Goal: Navigation & Orientation: Find specific page/section

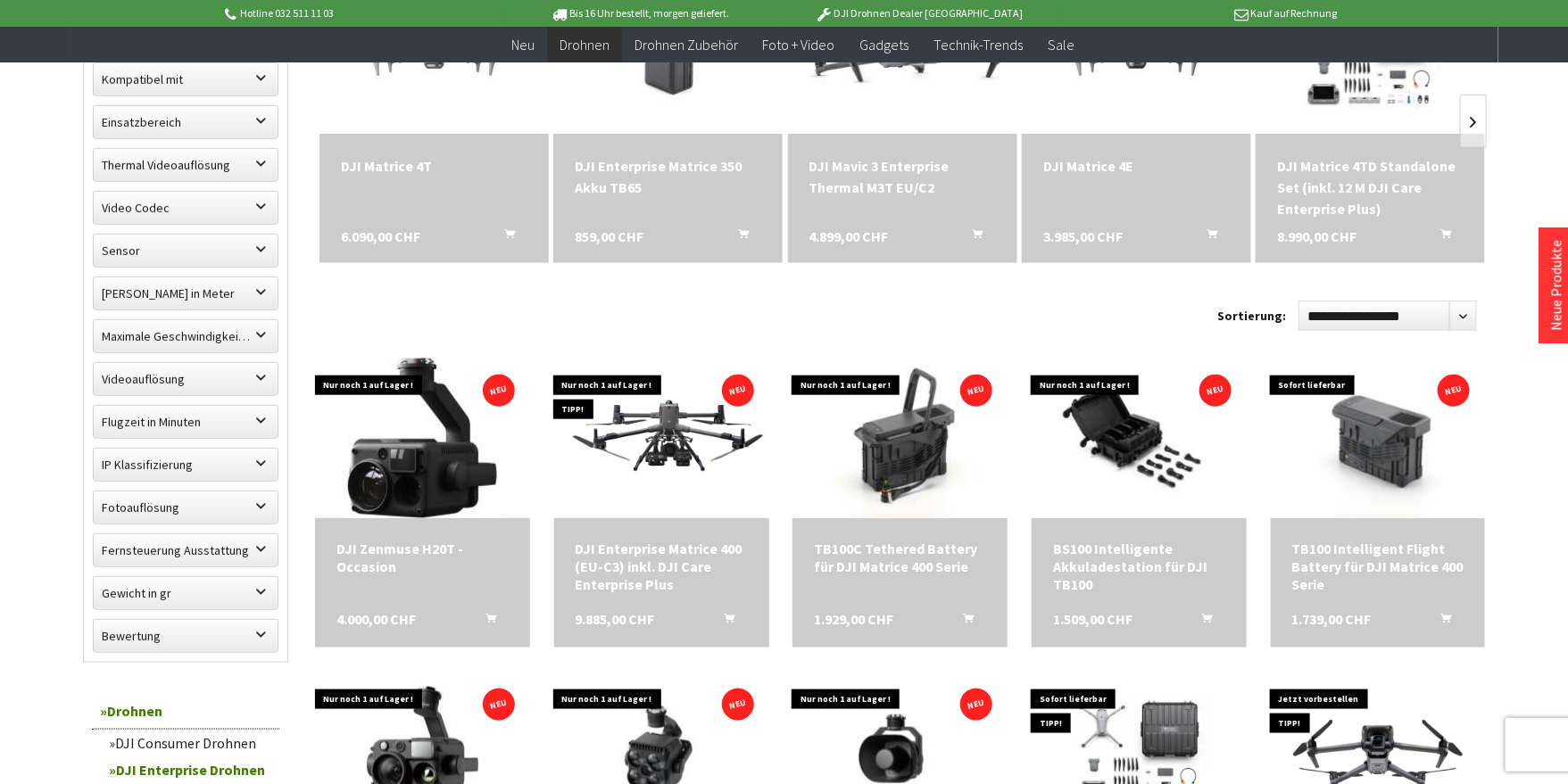
scroll to position [662, 0]
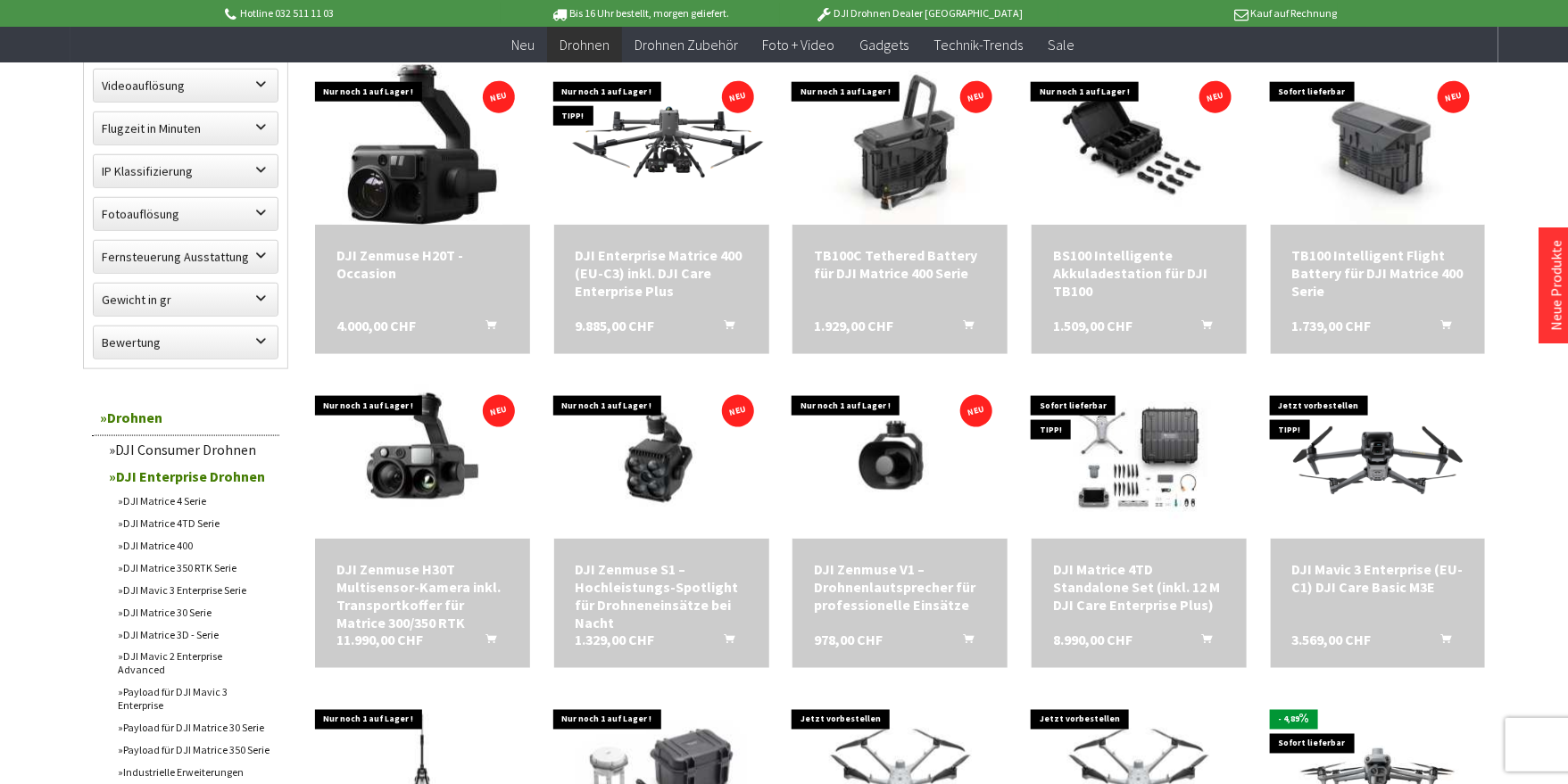
scroll to position [953, 0]
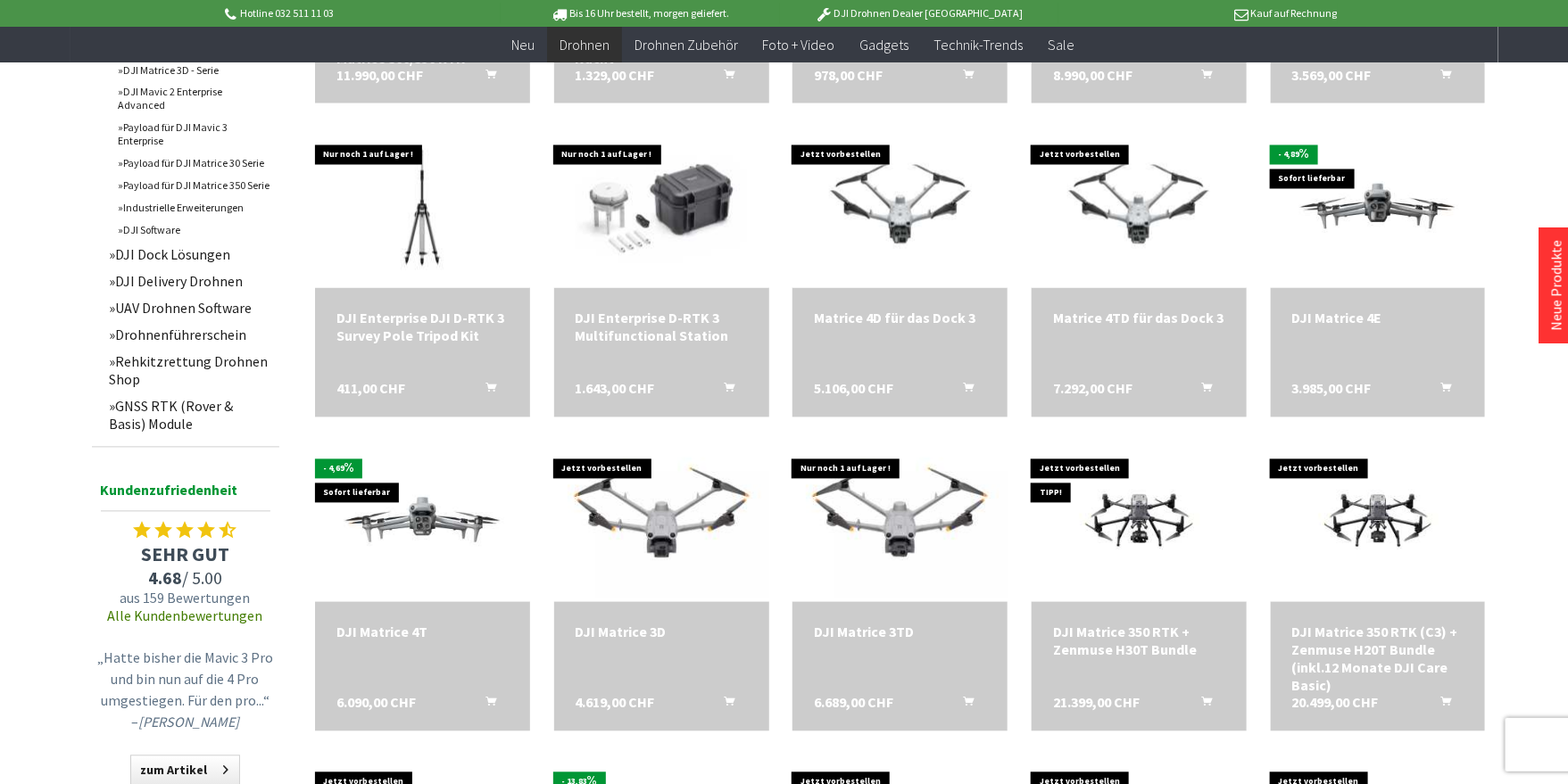
scroll to position [1519, 0]
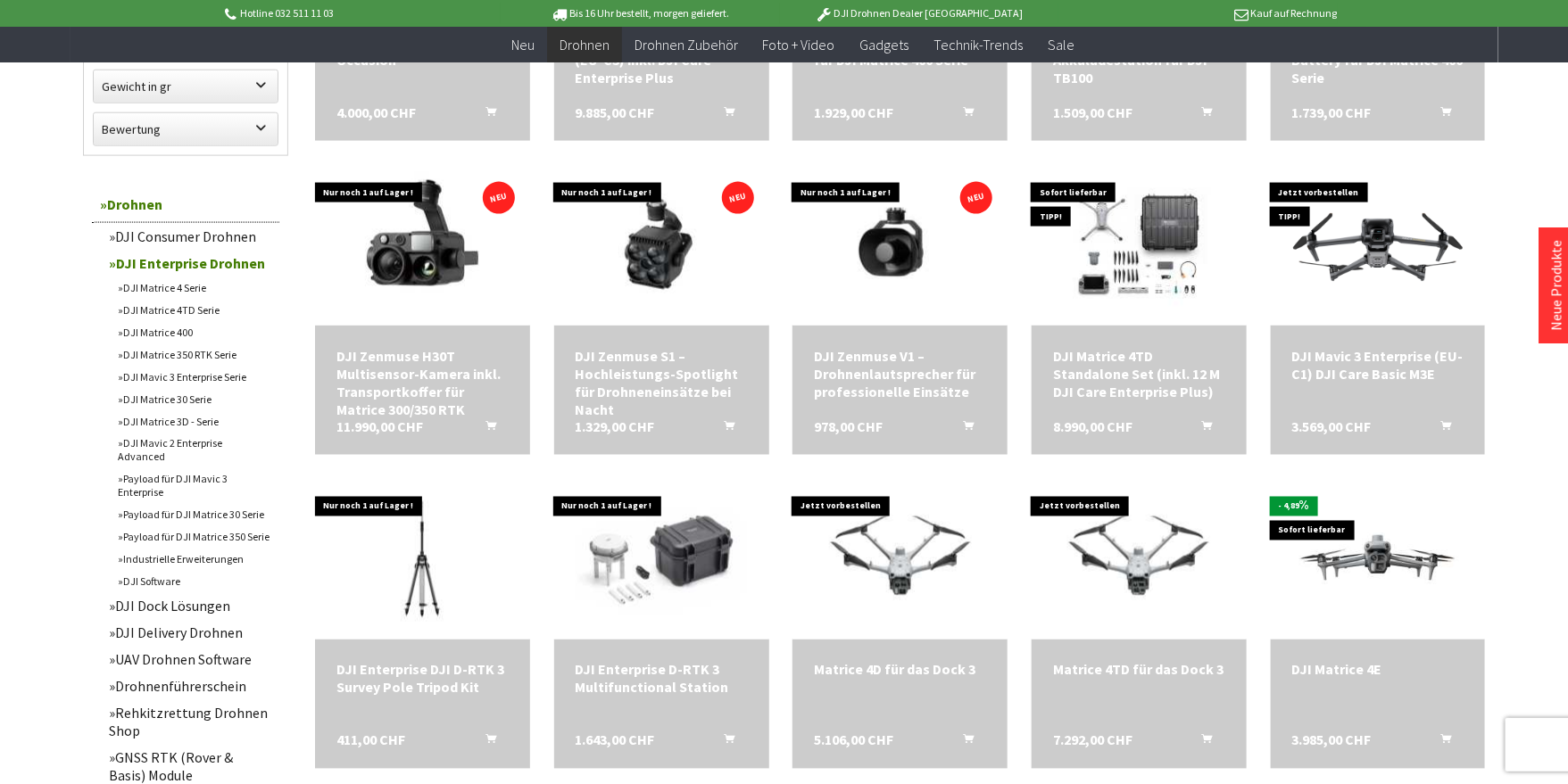
scroll to position [1210, 0]
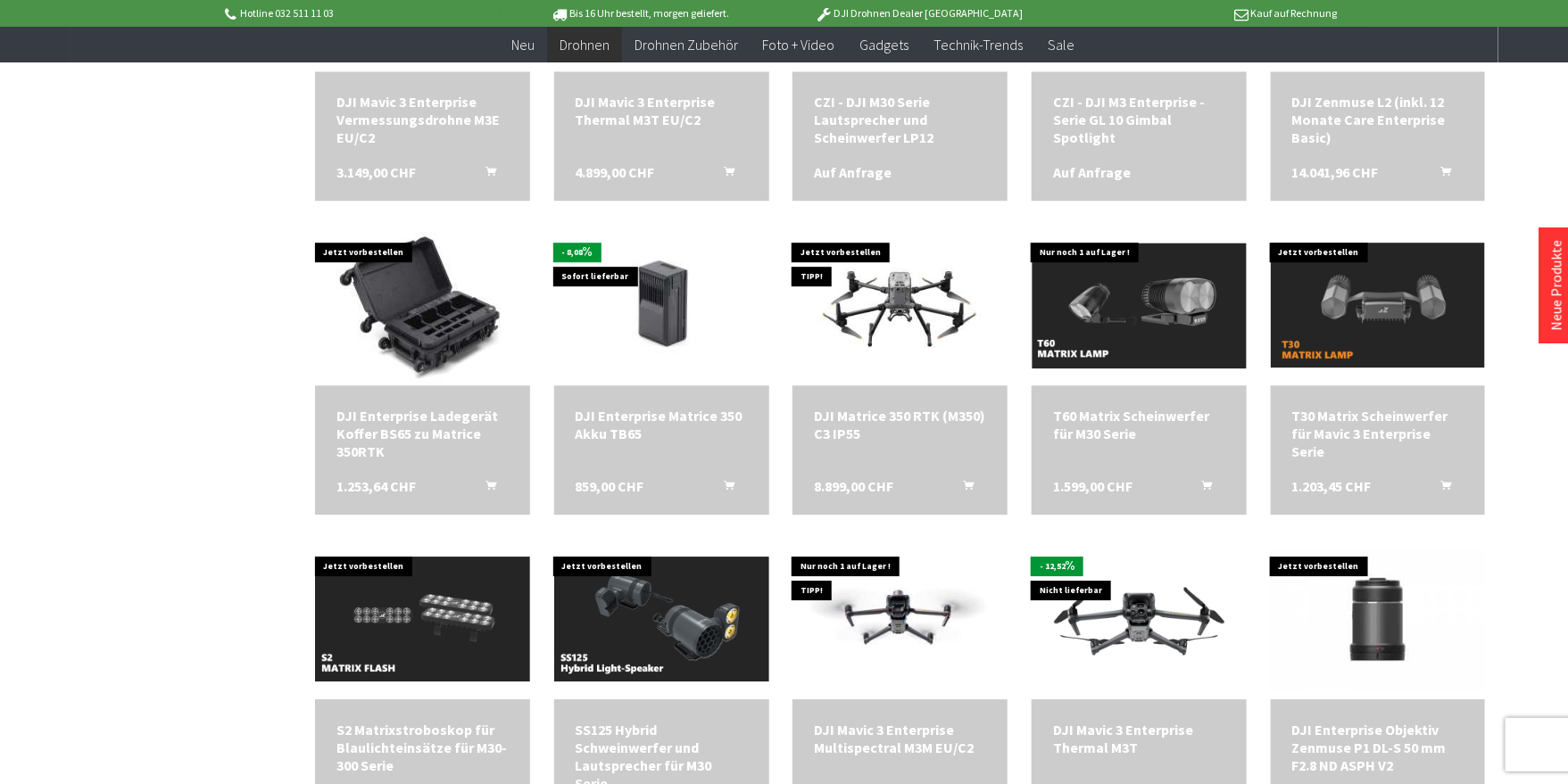
scroll to position [2364, 0]
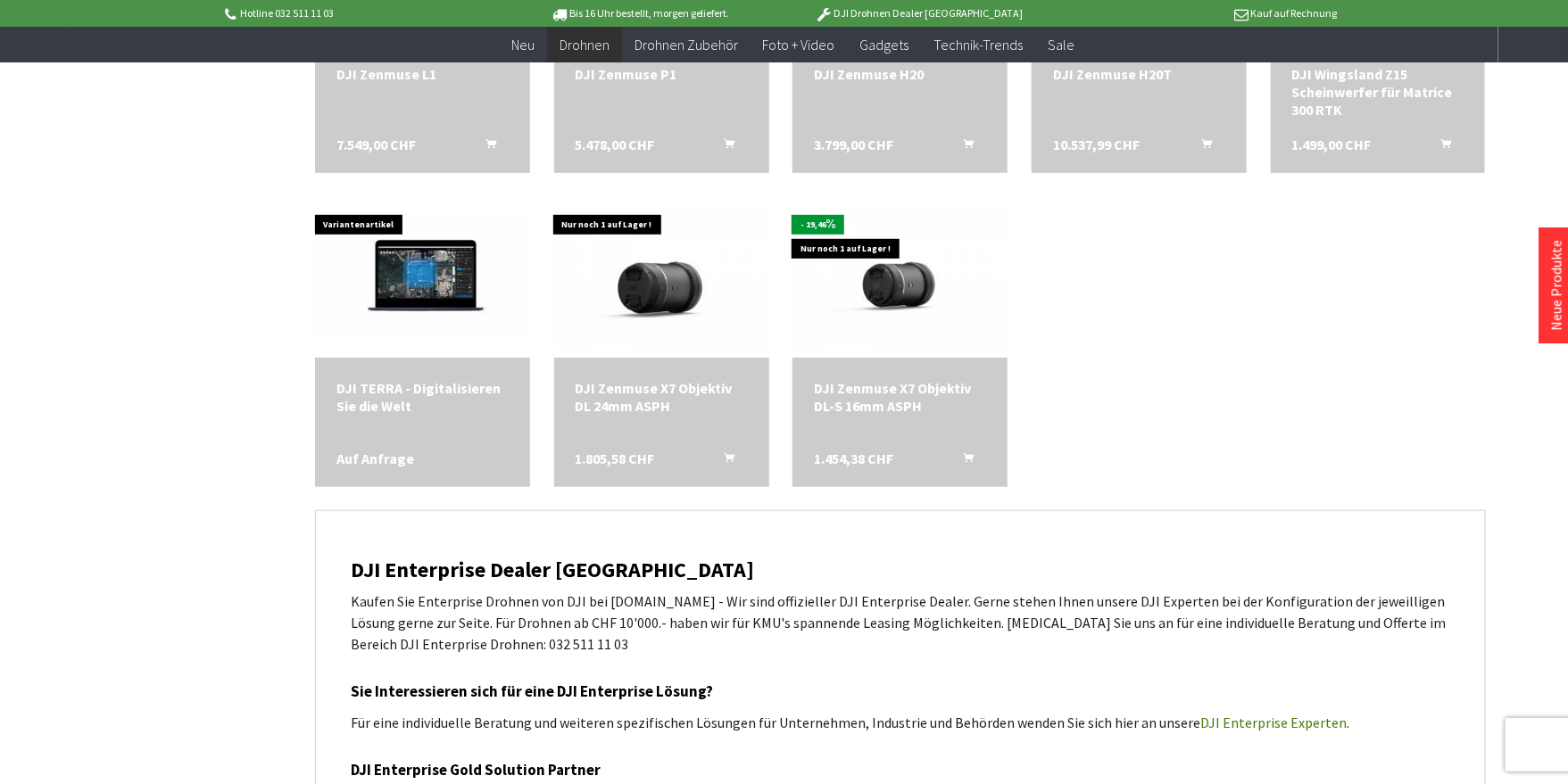
scroll to position [3645, 0]
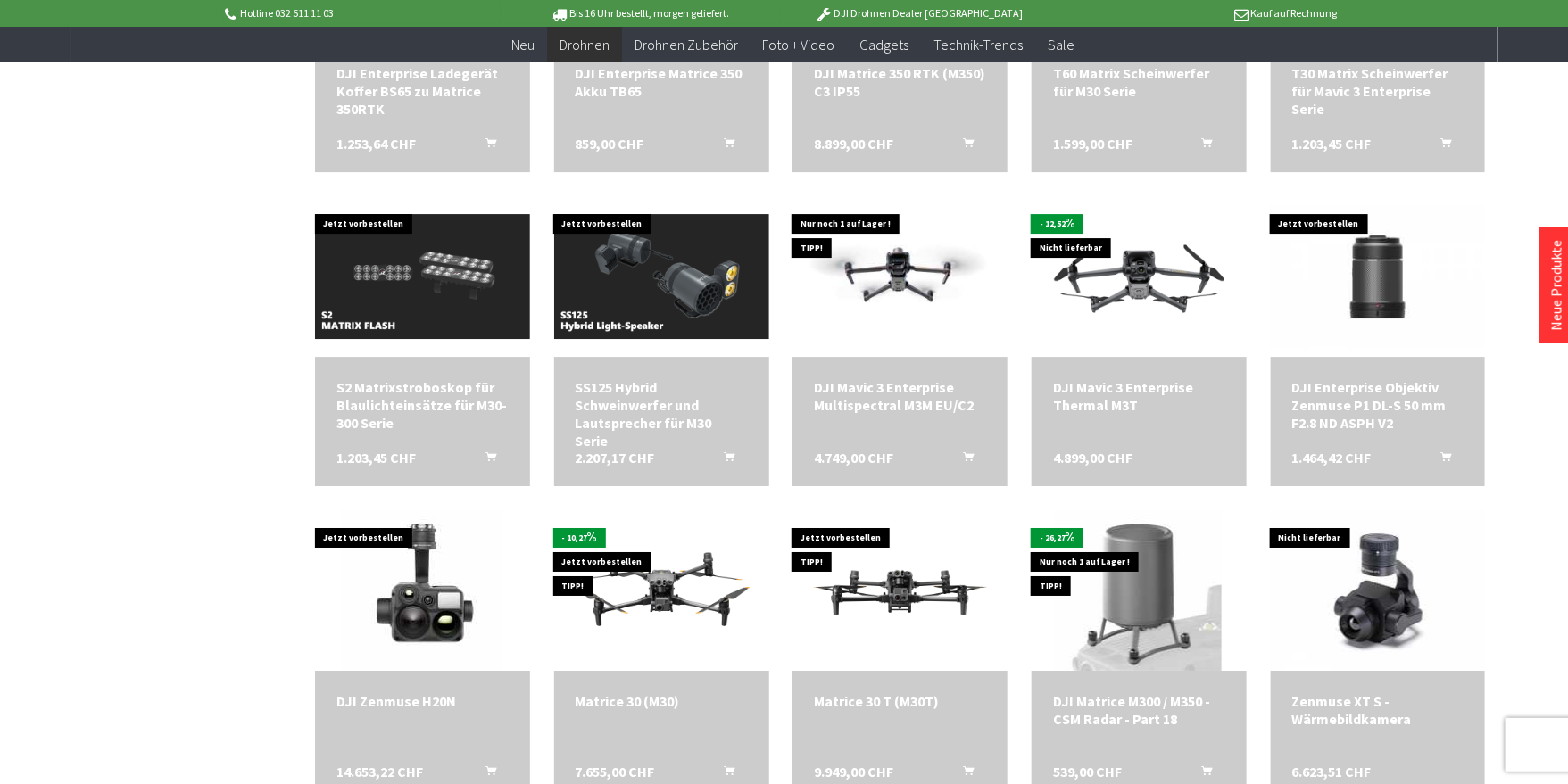
scroll to position [2704, 0]
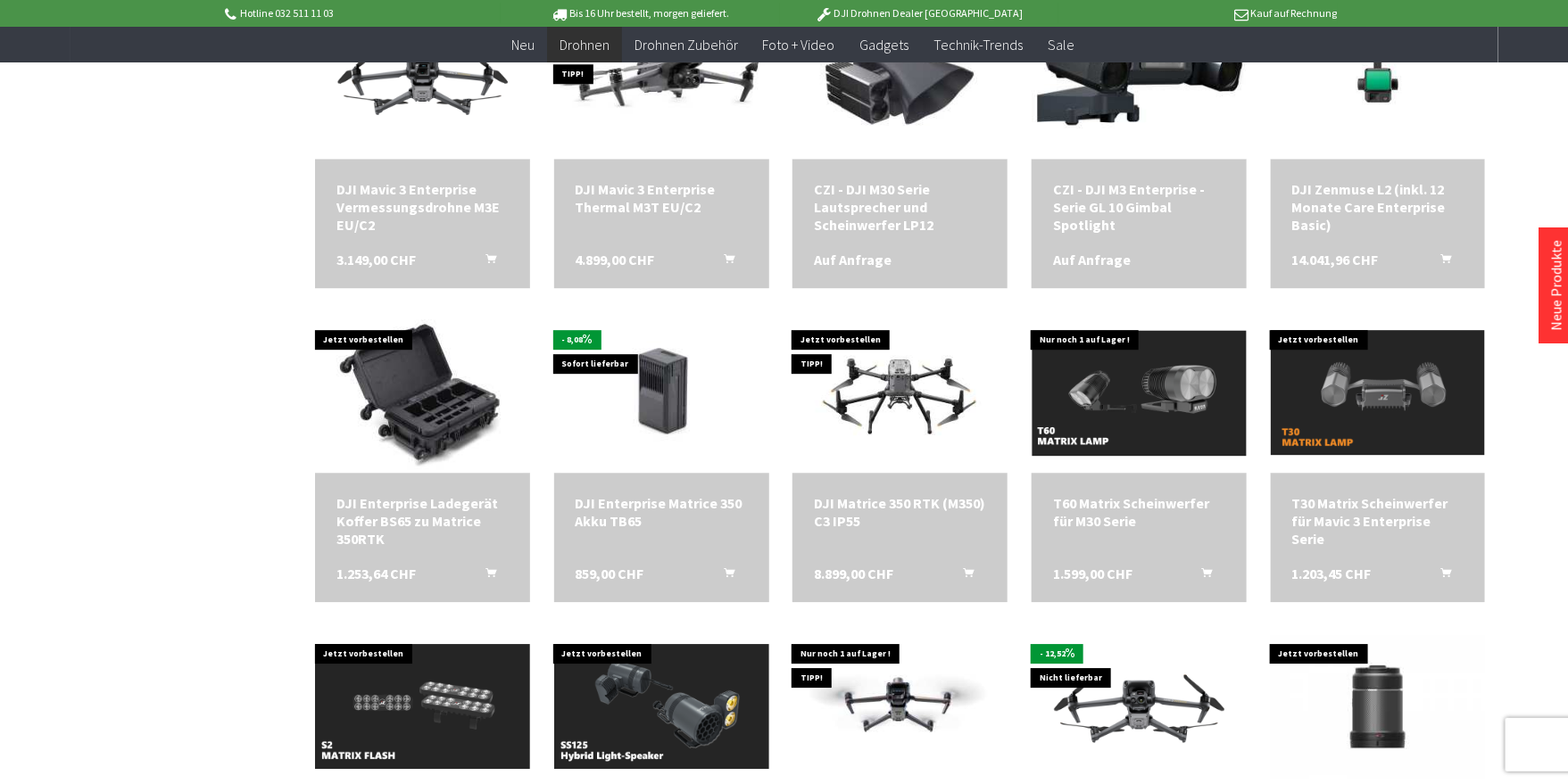
scroll to position [2269, 0]
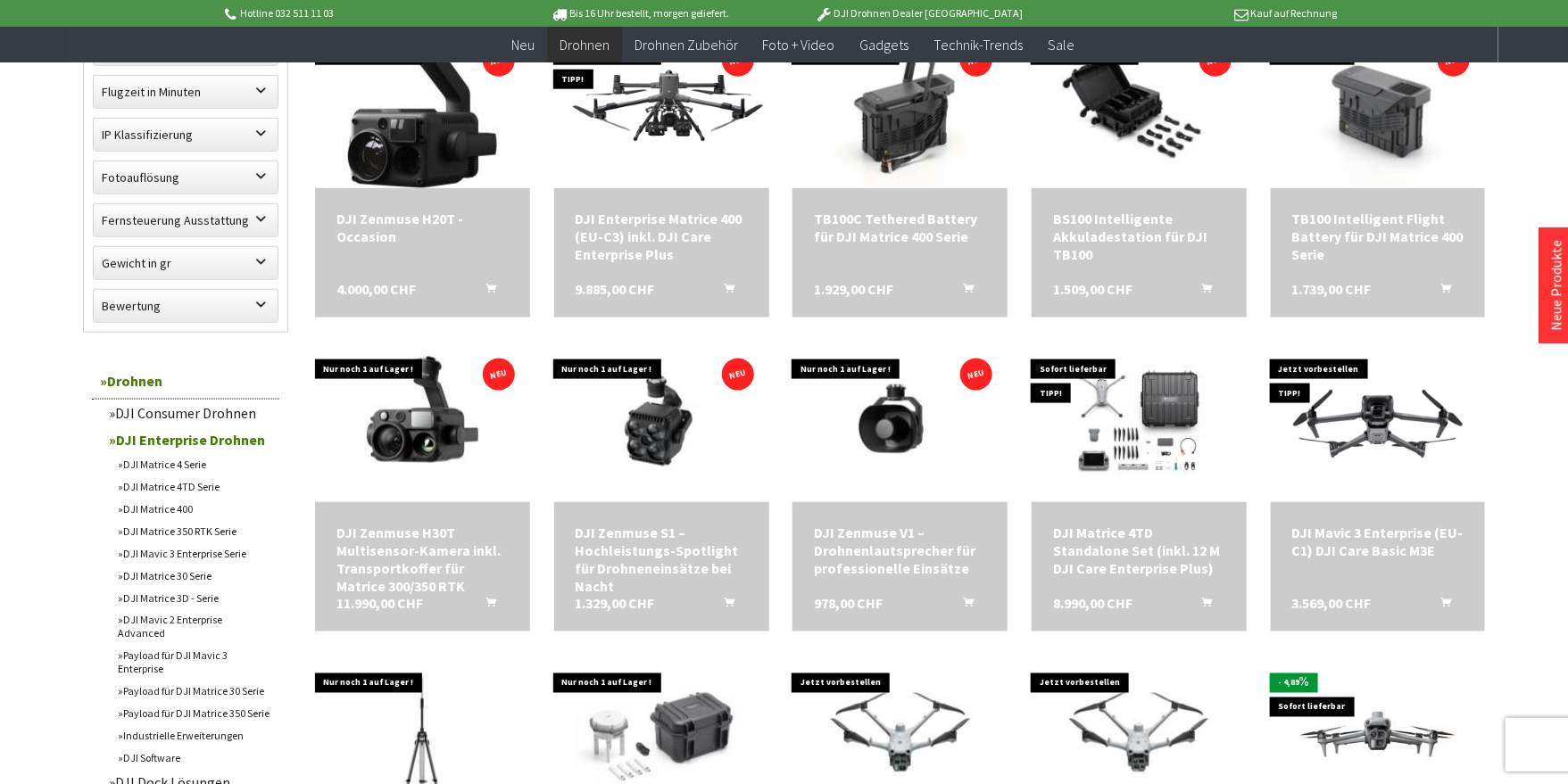
scroll to position [986, 0]
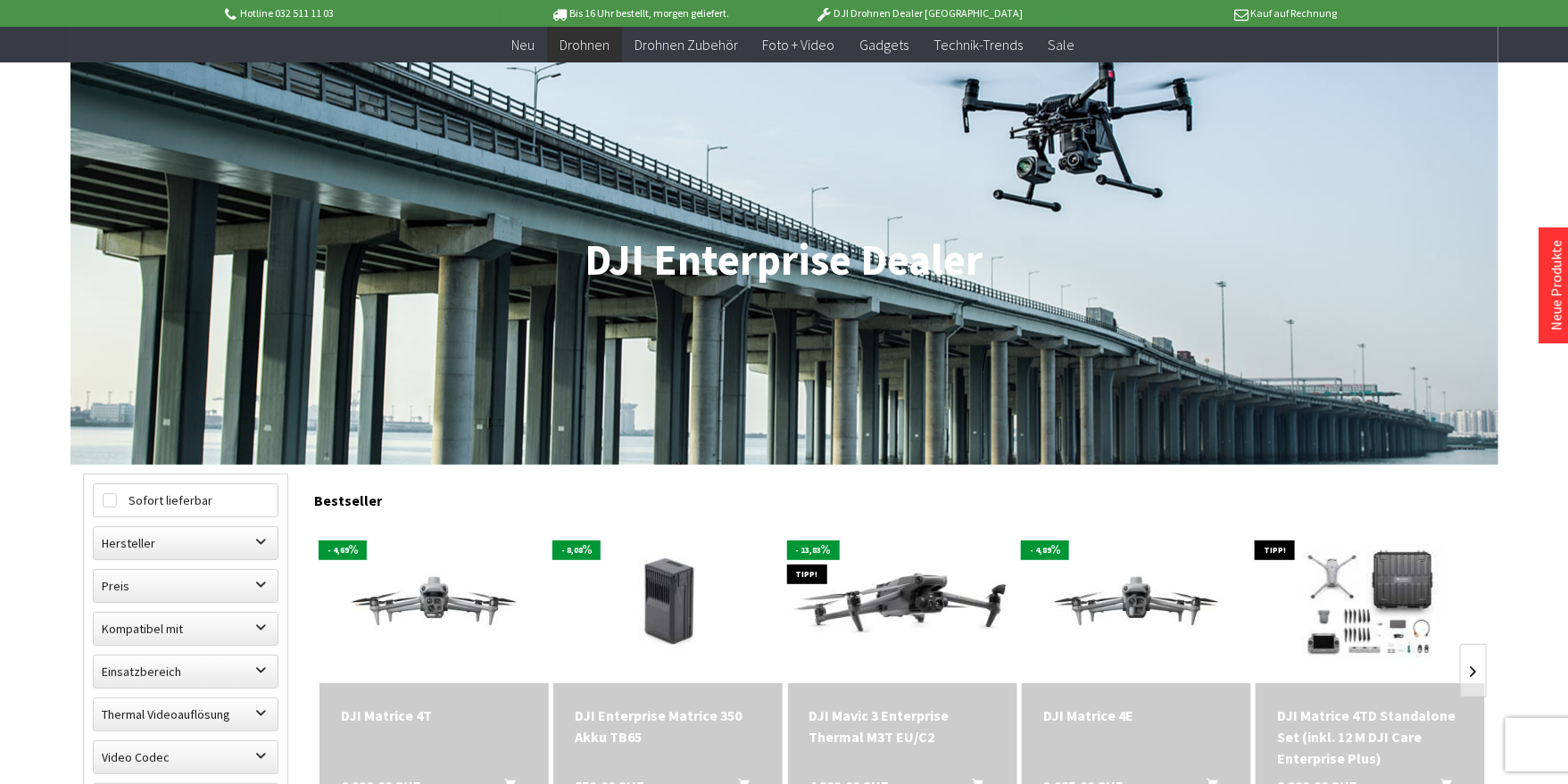
scroll to position [114, 0]
